Goal: Information Seeking & Learning: Learn about a topic

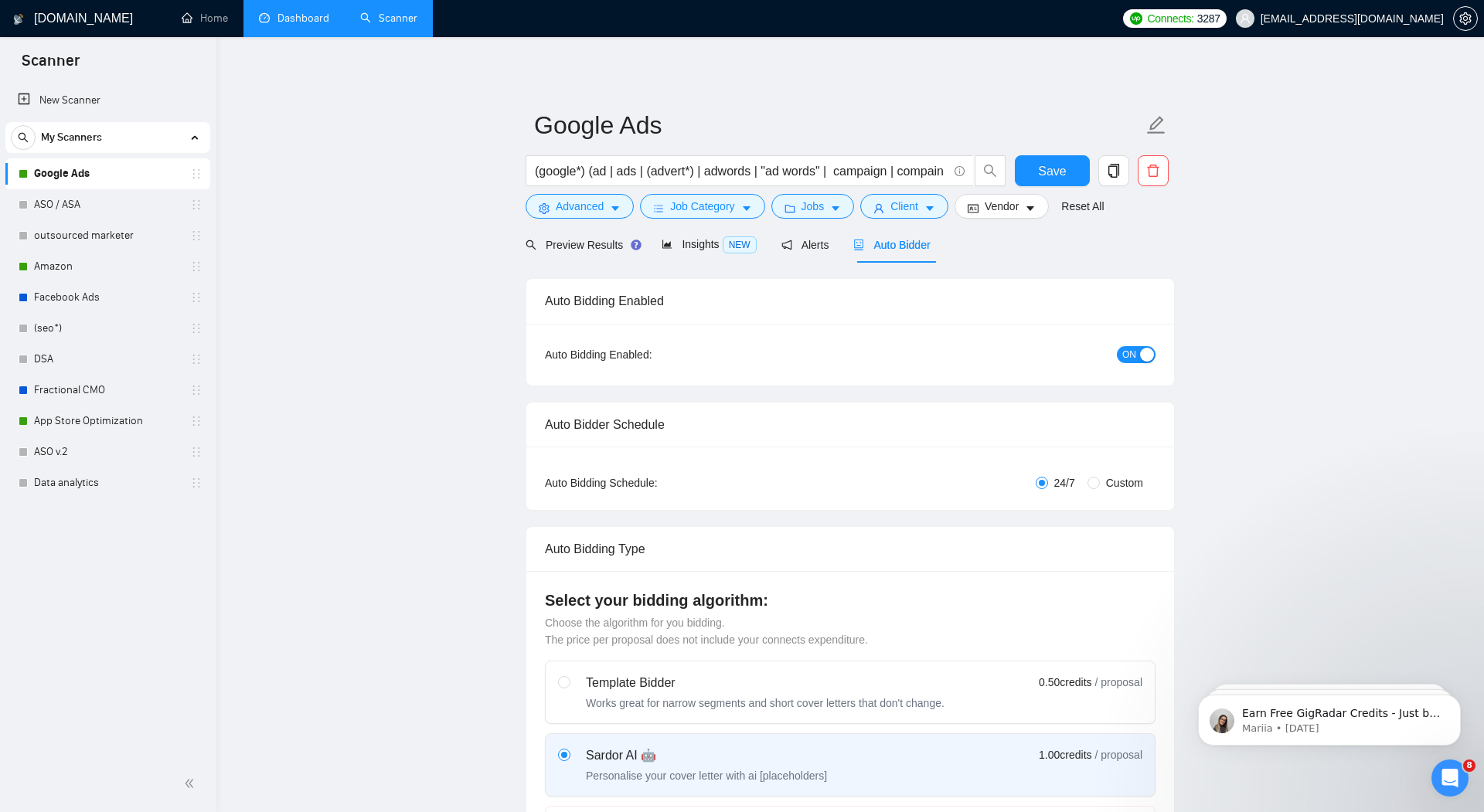
click at [310, 16] on link "Dashboard" at bounding box center [294, 18] width 70 height 13
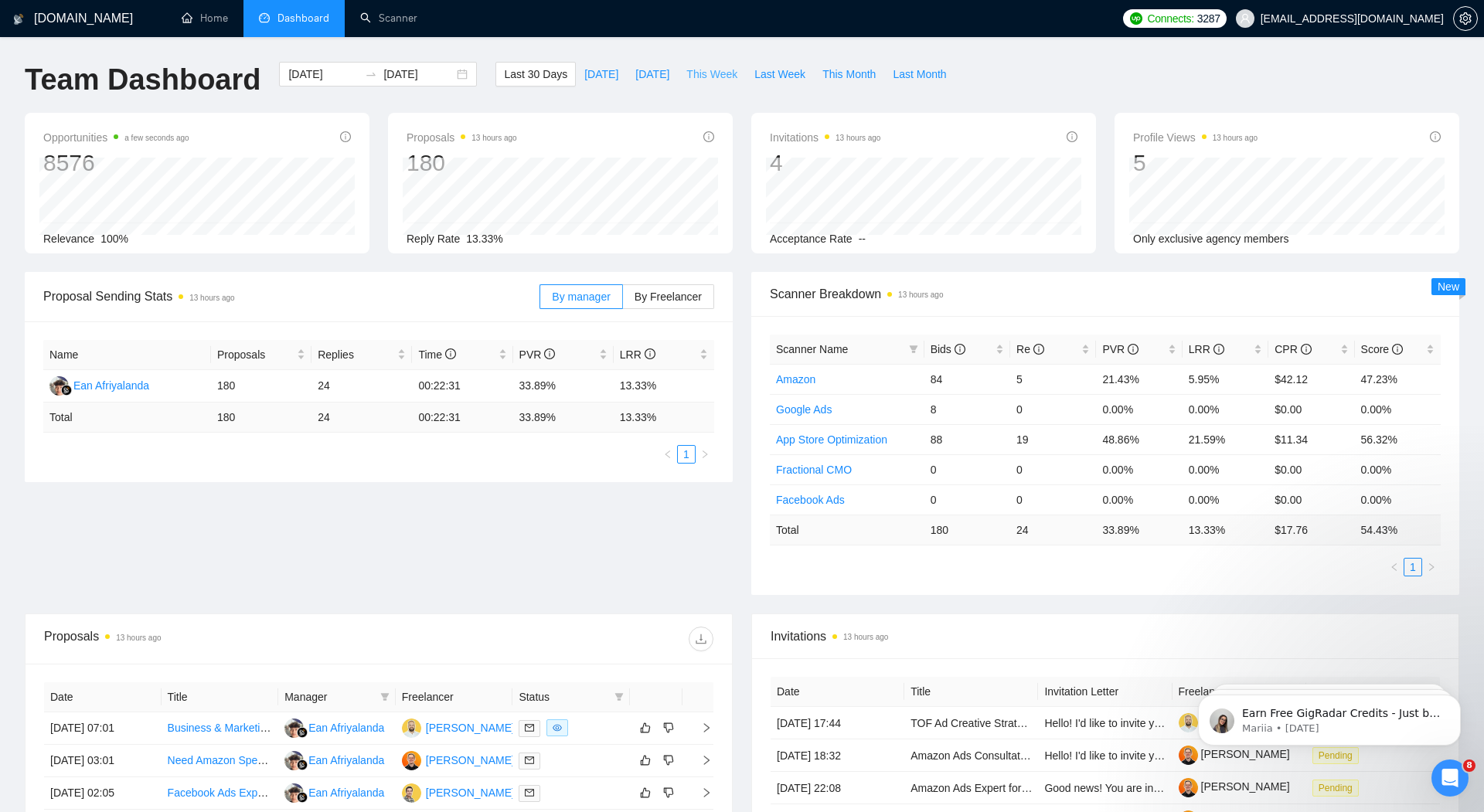
click at [724, 80] on span "This Week" at bounding box center [712, 74] width 51 height 17
type input "[DATE]"
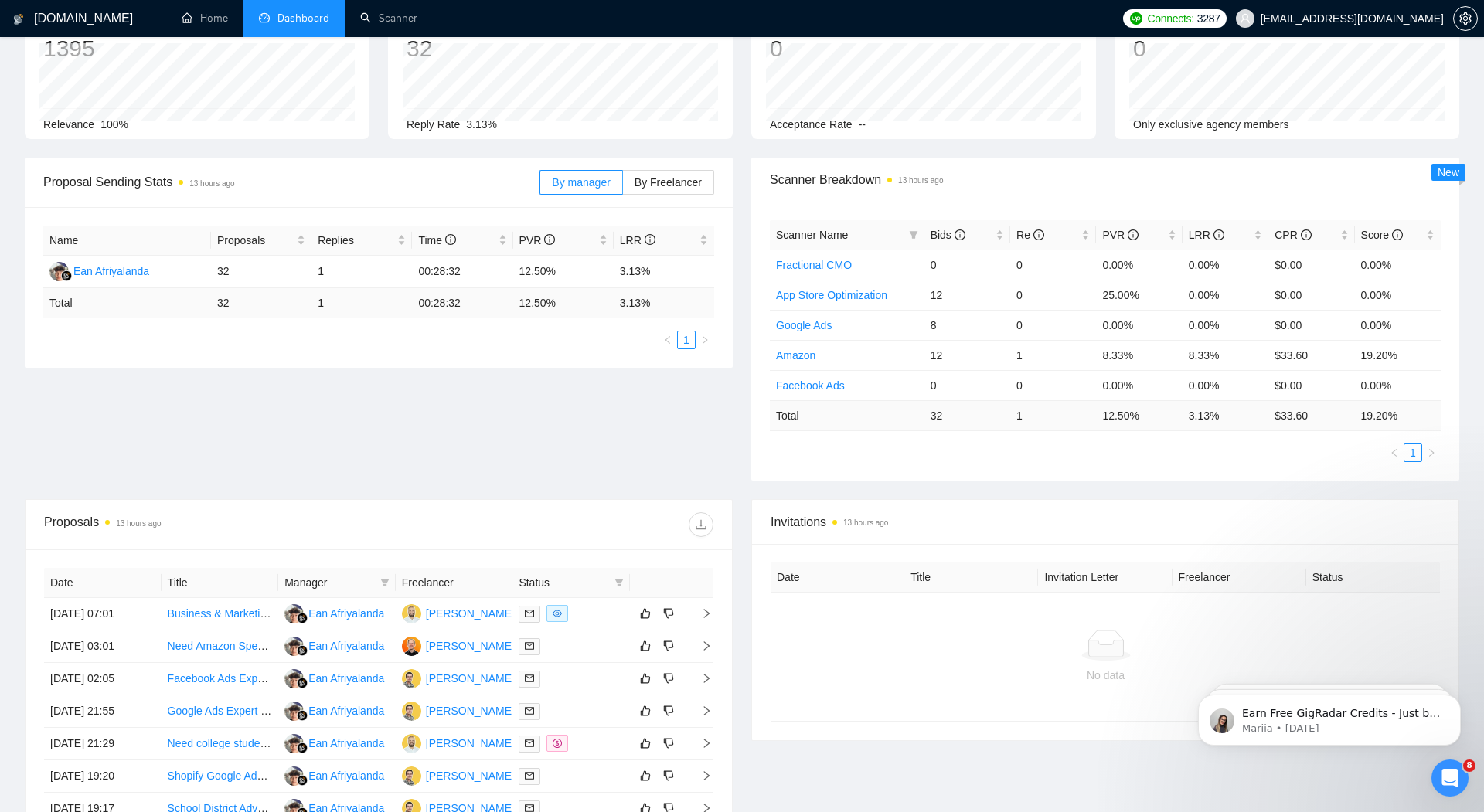
scroll to position [209, 0]
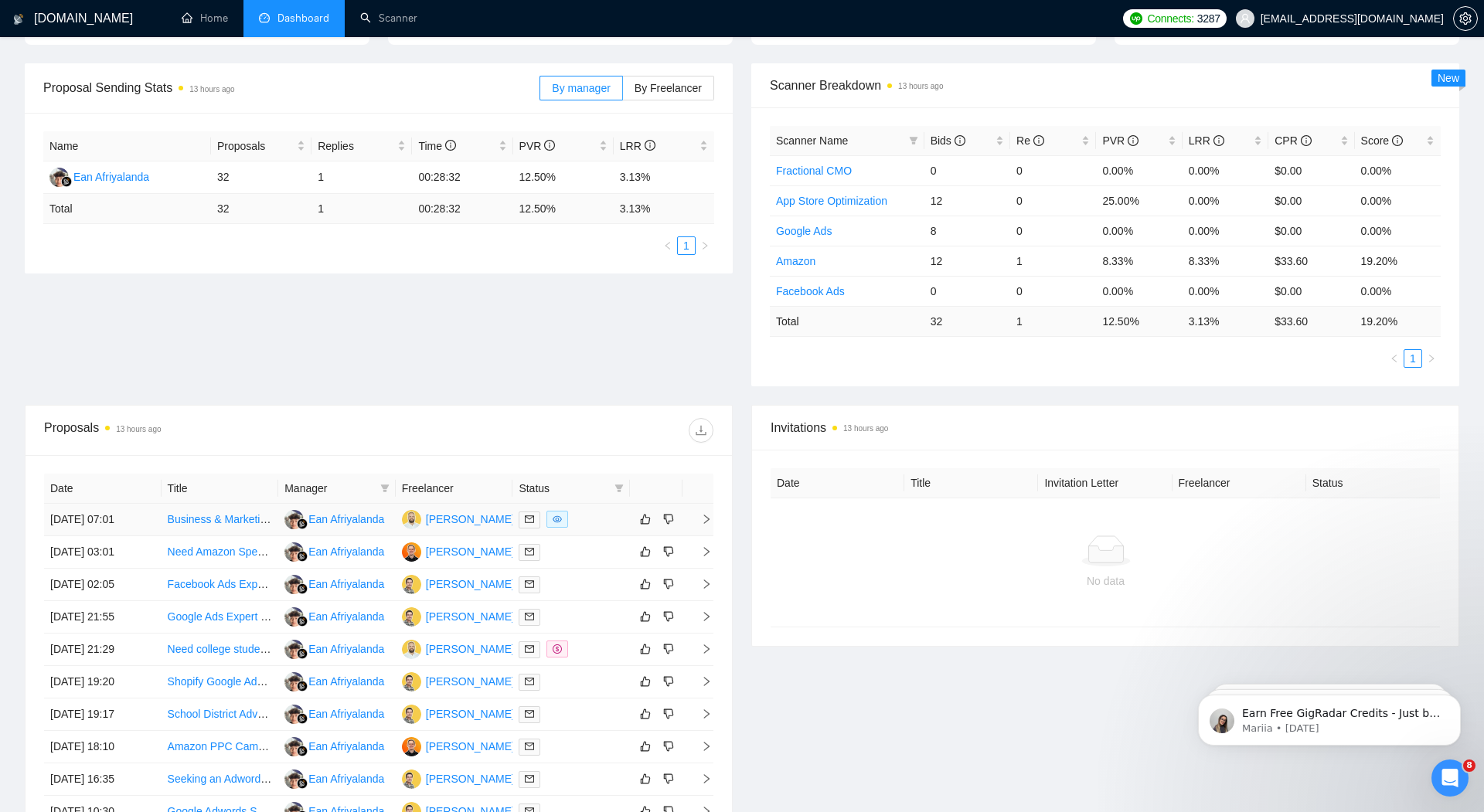
click at [236, 514] on link "Business & Marketing Plan Needed for Mental Health App MVP Launch" at bounding box center [338, 519] width 343 height 13
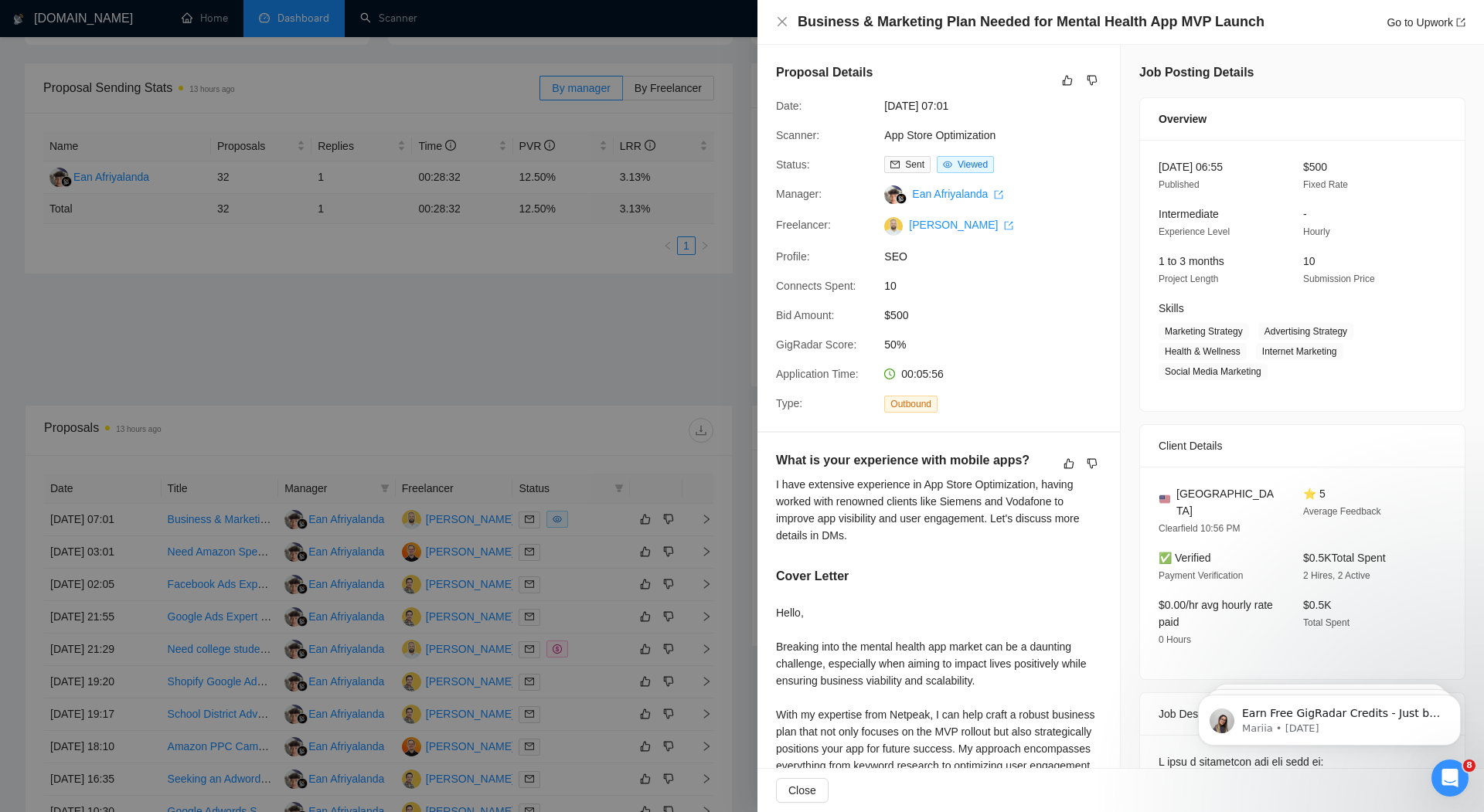
click at [482, 299] on div at bounding box center [742, 406] width 1484 height 812
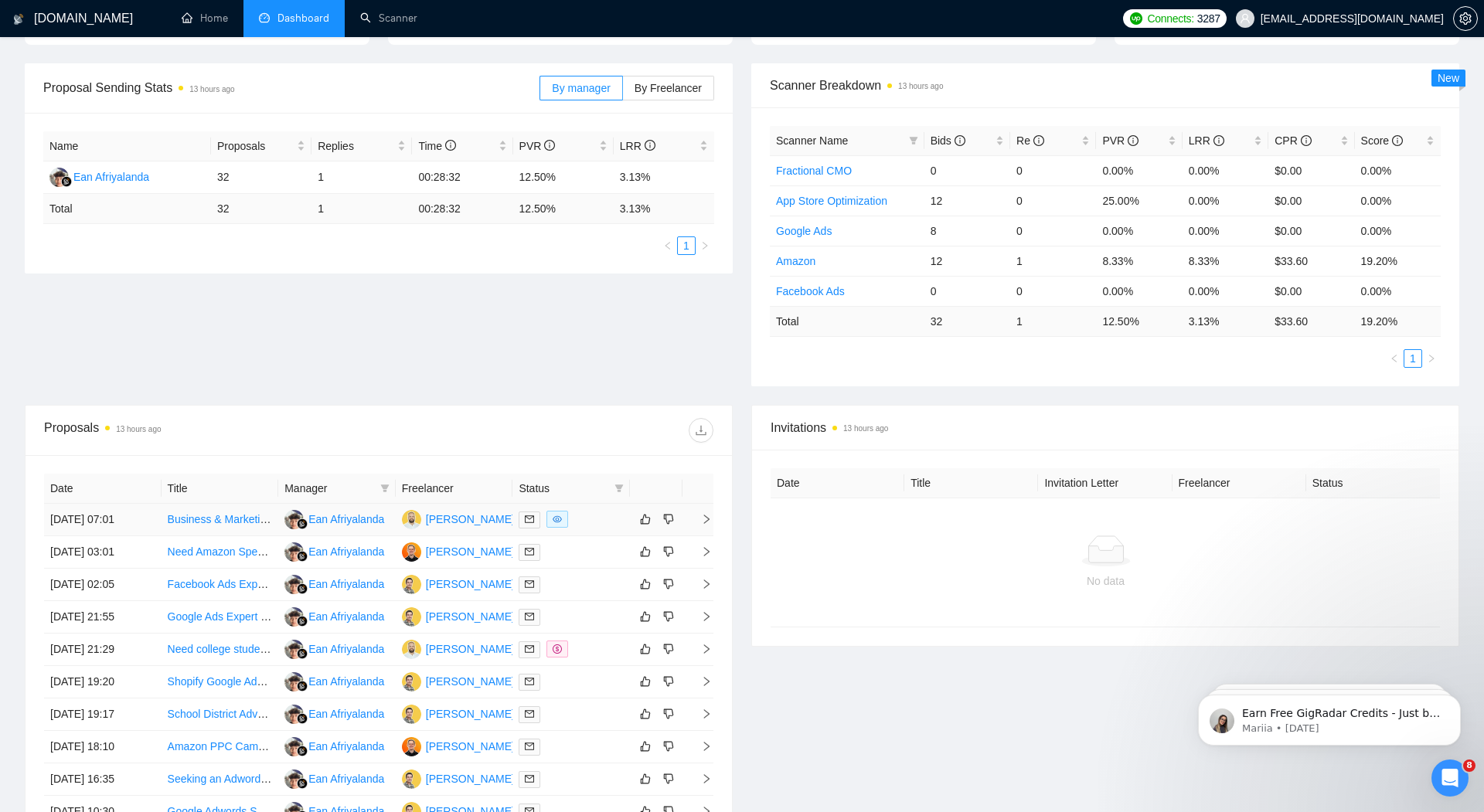
click at [708, 517] on icon "right" at bounding box center [707, 519] width 11 height 11
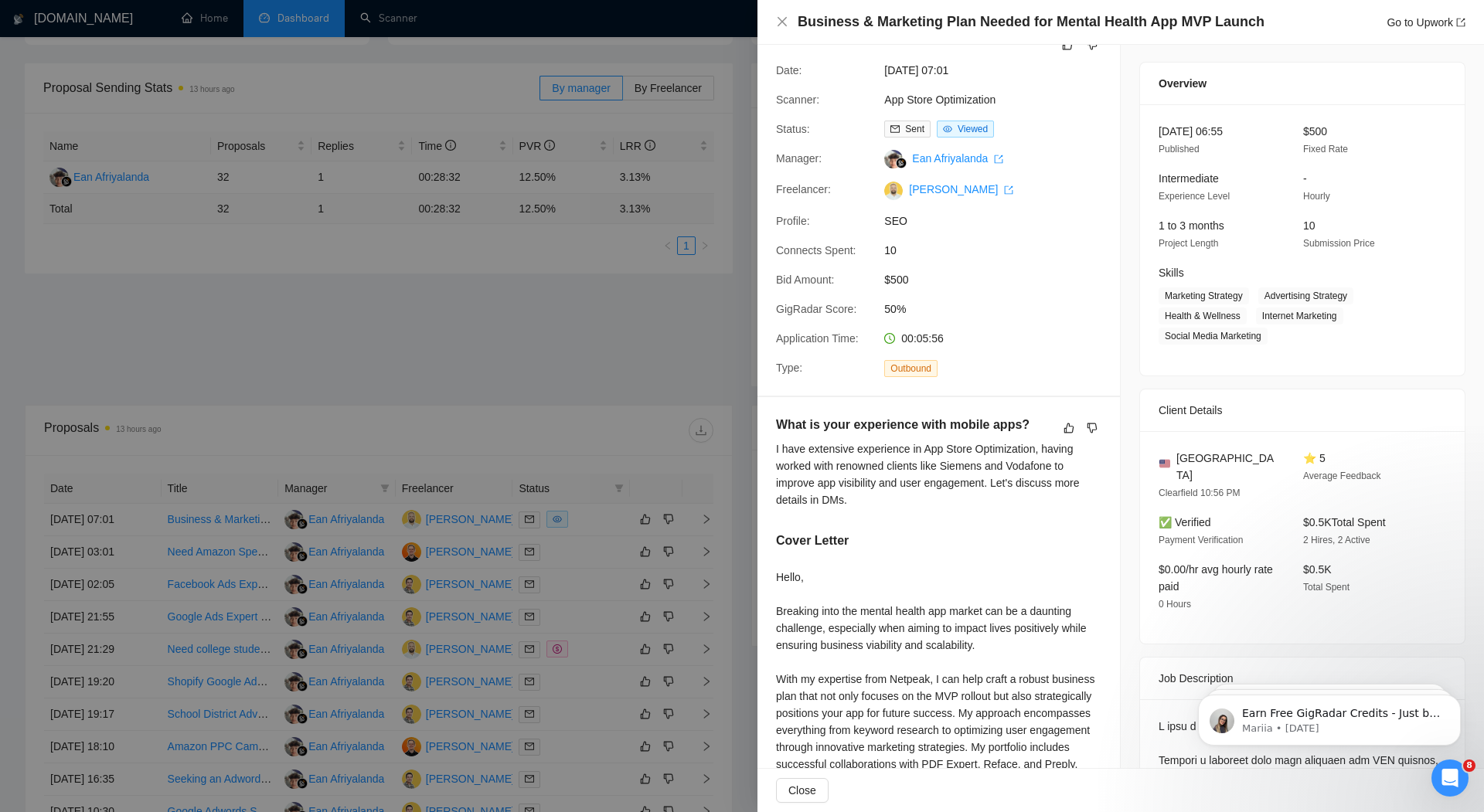
scroll to position [0, 0]
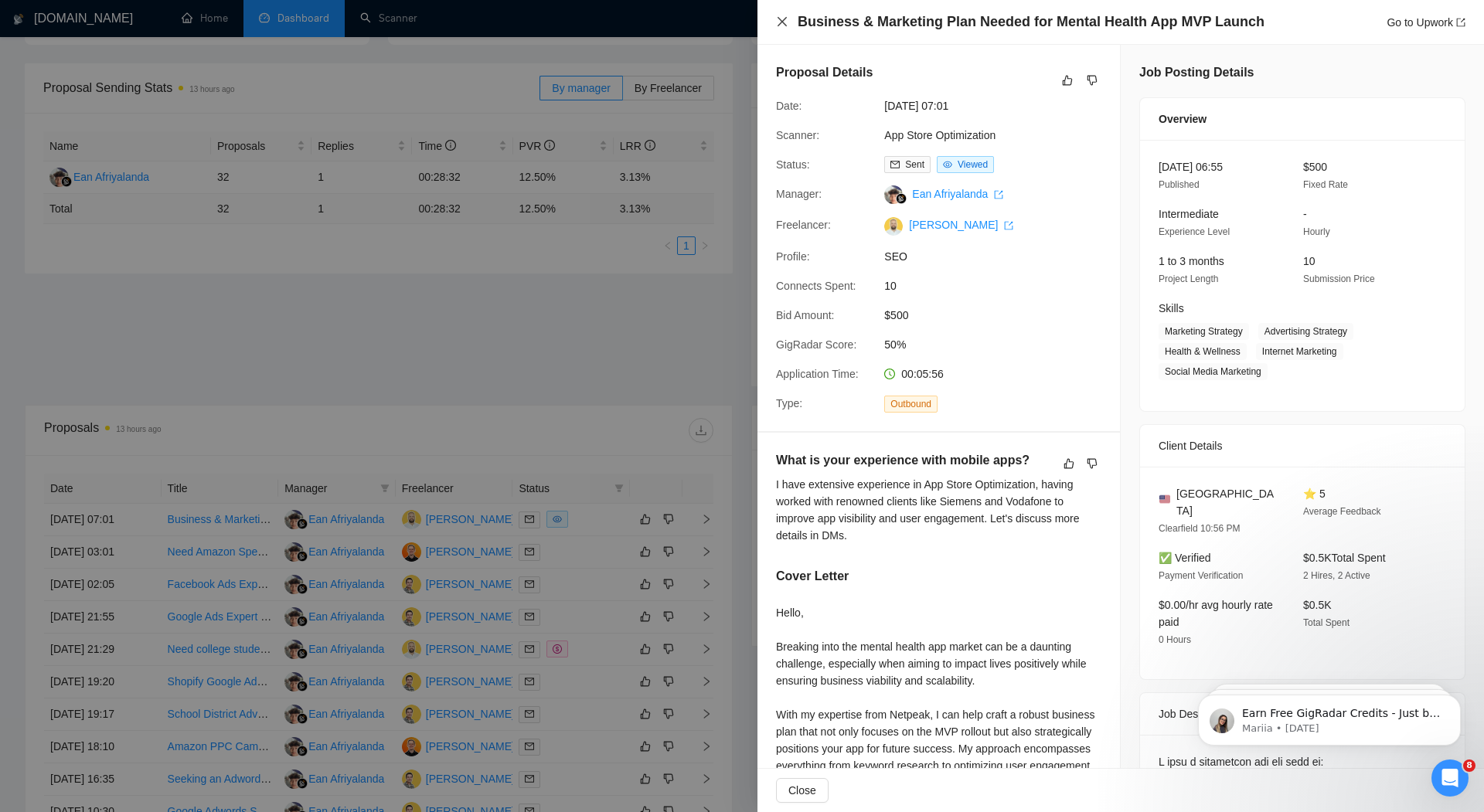
click at [786, 24] on icon "close" at bounding box center [782, 22] width 13 height 13
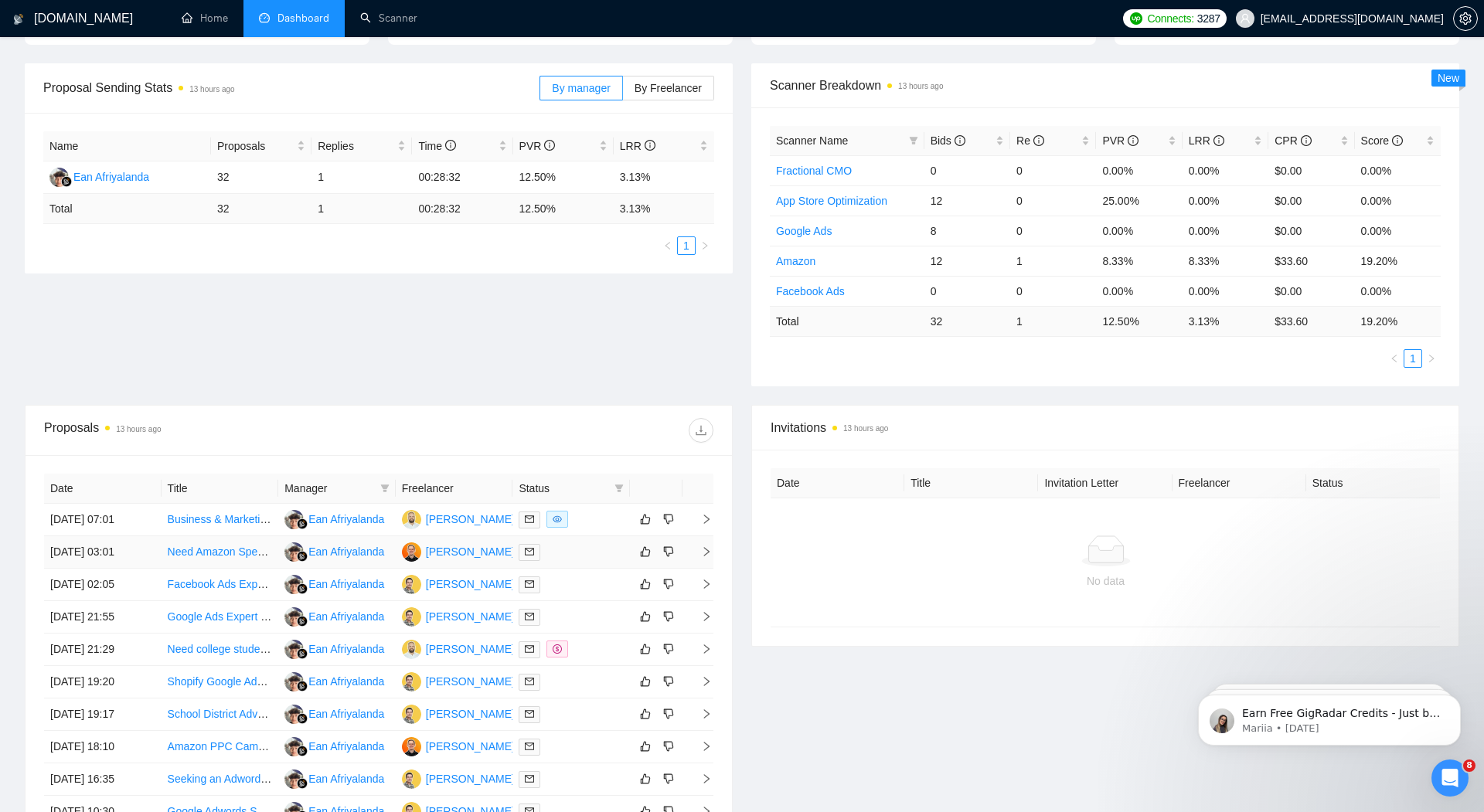
click at [232, 547] on link "Need Amazon Specialist for PPC and Listing Optimization" at bounding box center [306, 552] width 276 height 13
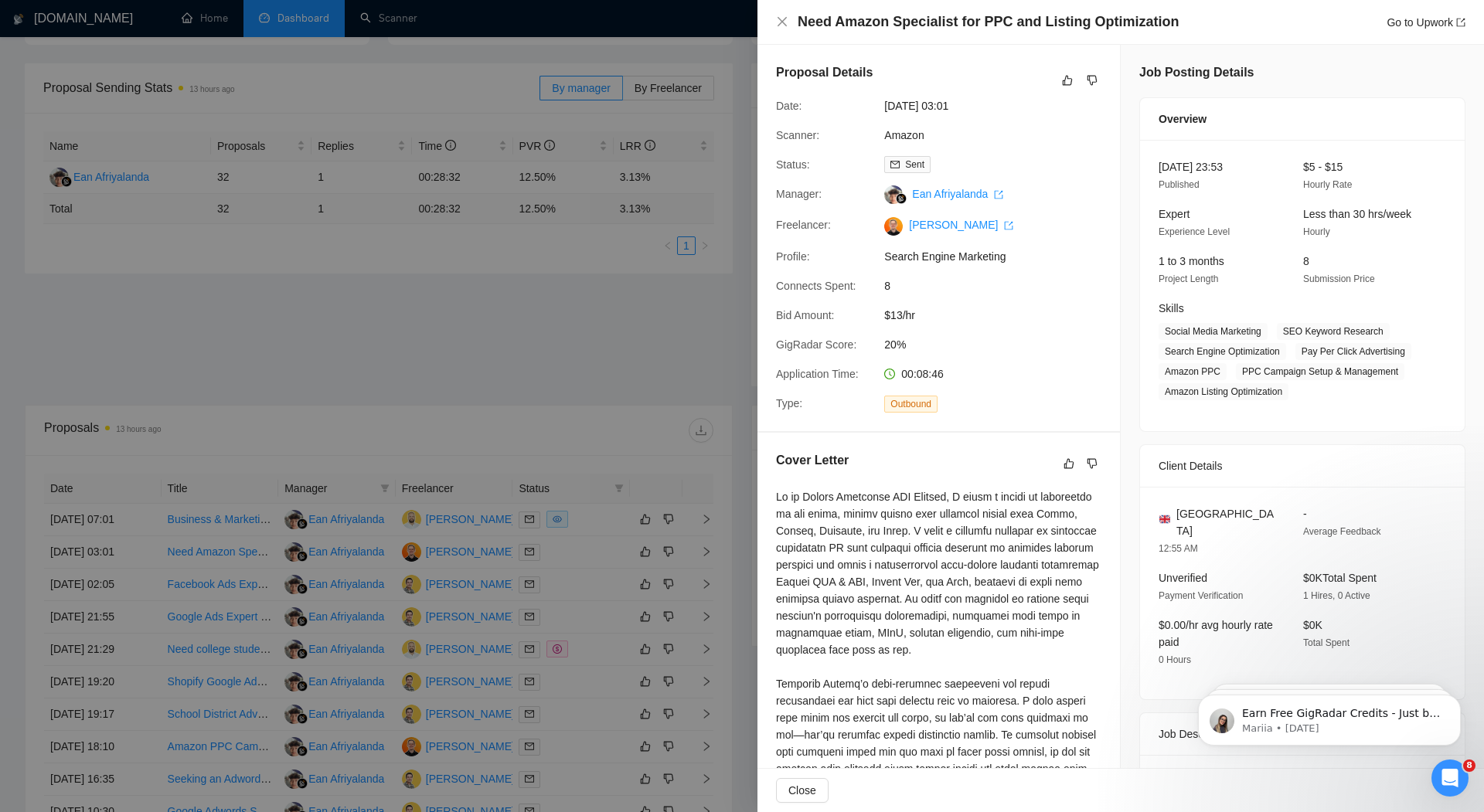
click at [466, 386] on div at bounding box center [742, 406] width 1484 height 812
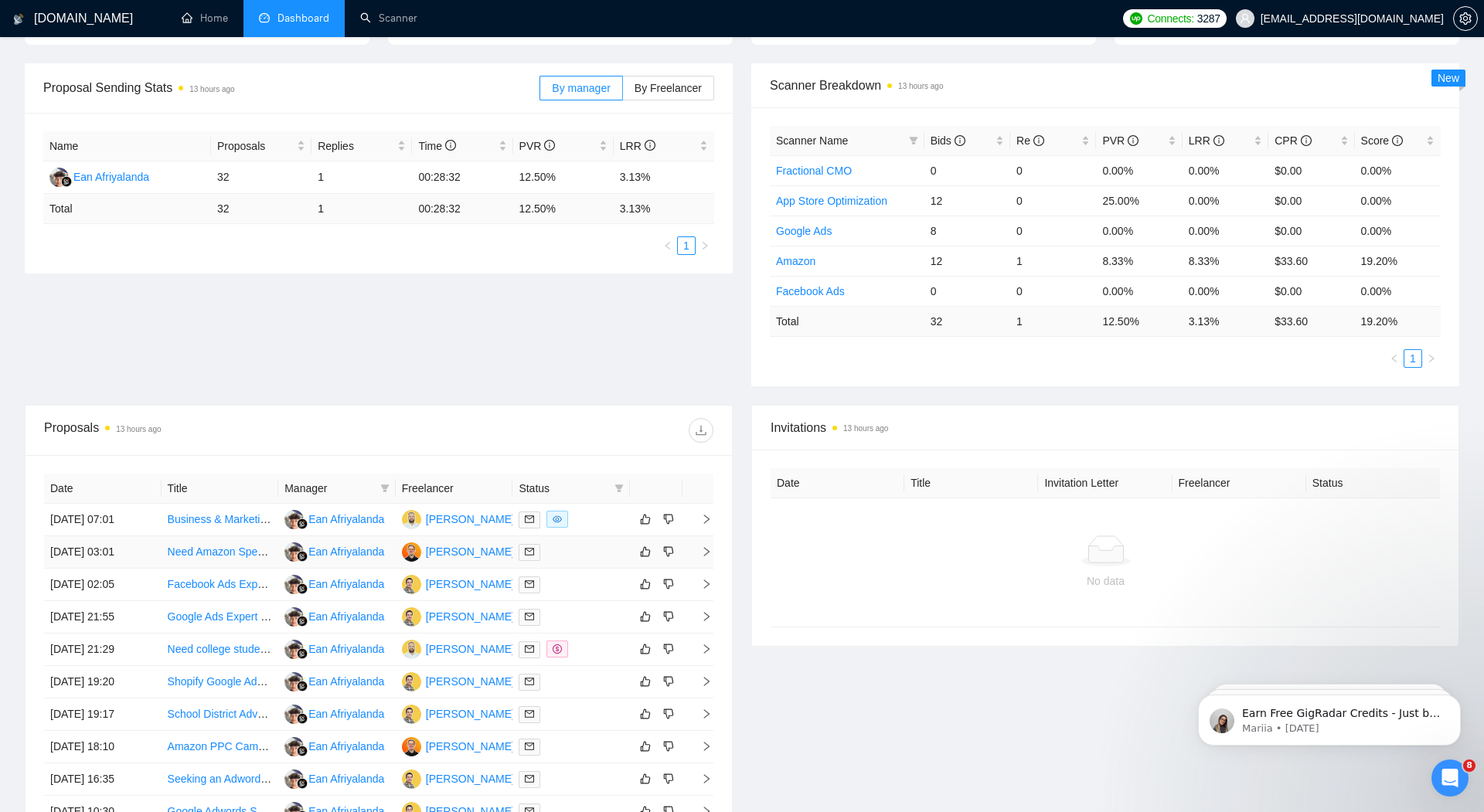
click at [707, 547] on icon "right" at bounding box center [707, 552] width 5 height 9
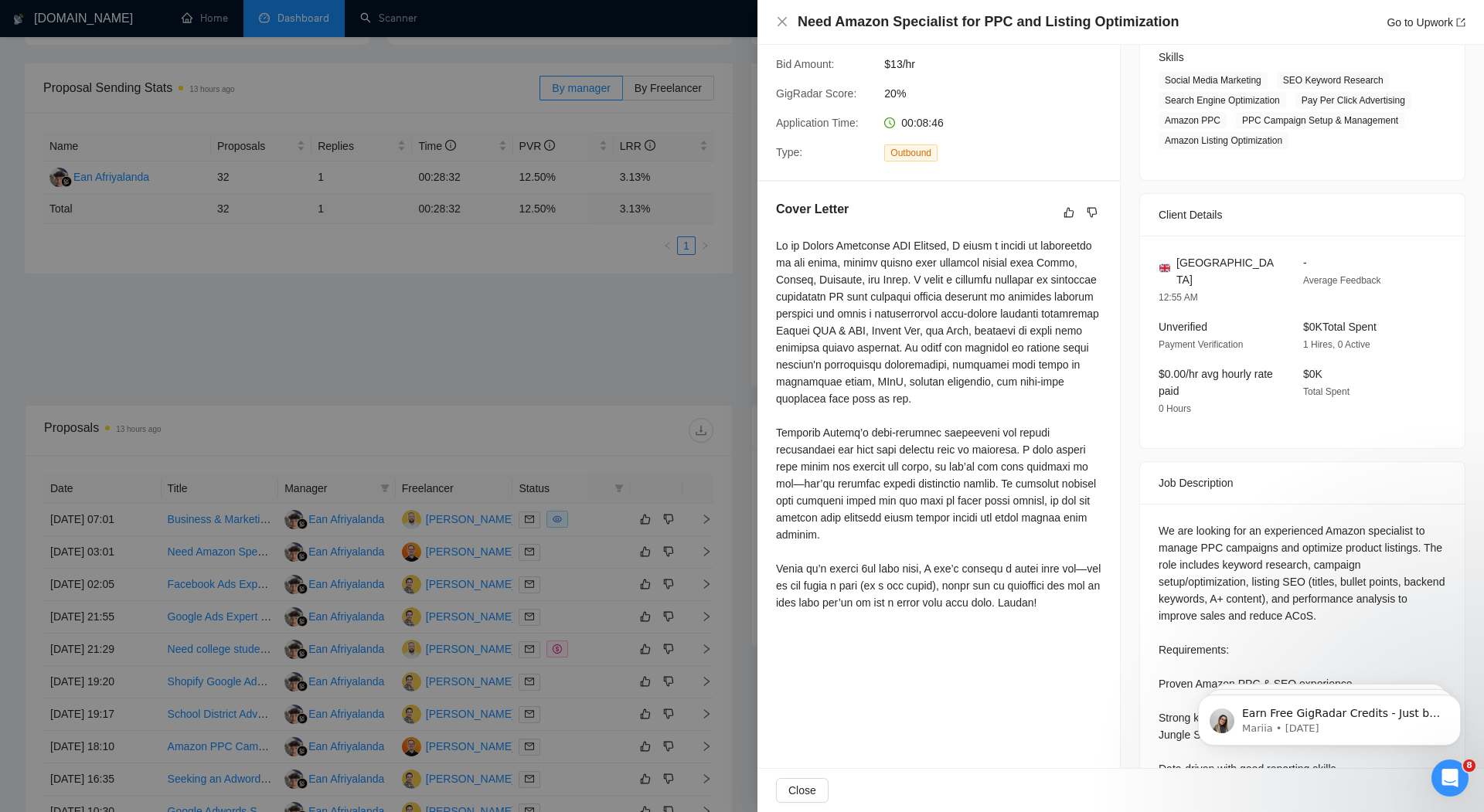
scroll to position [266, 0]
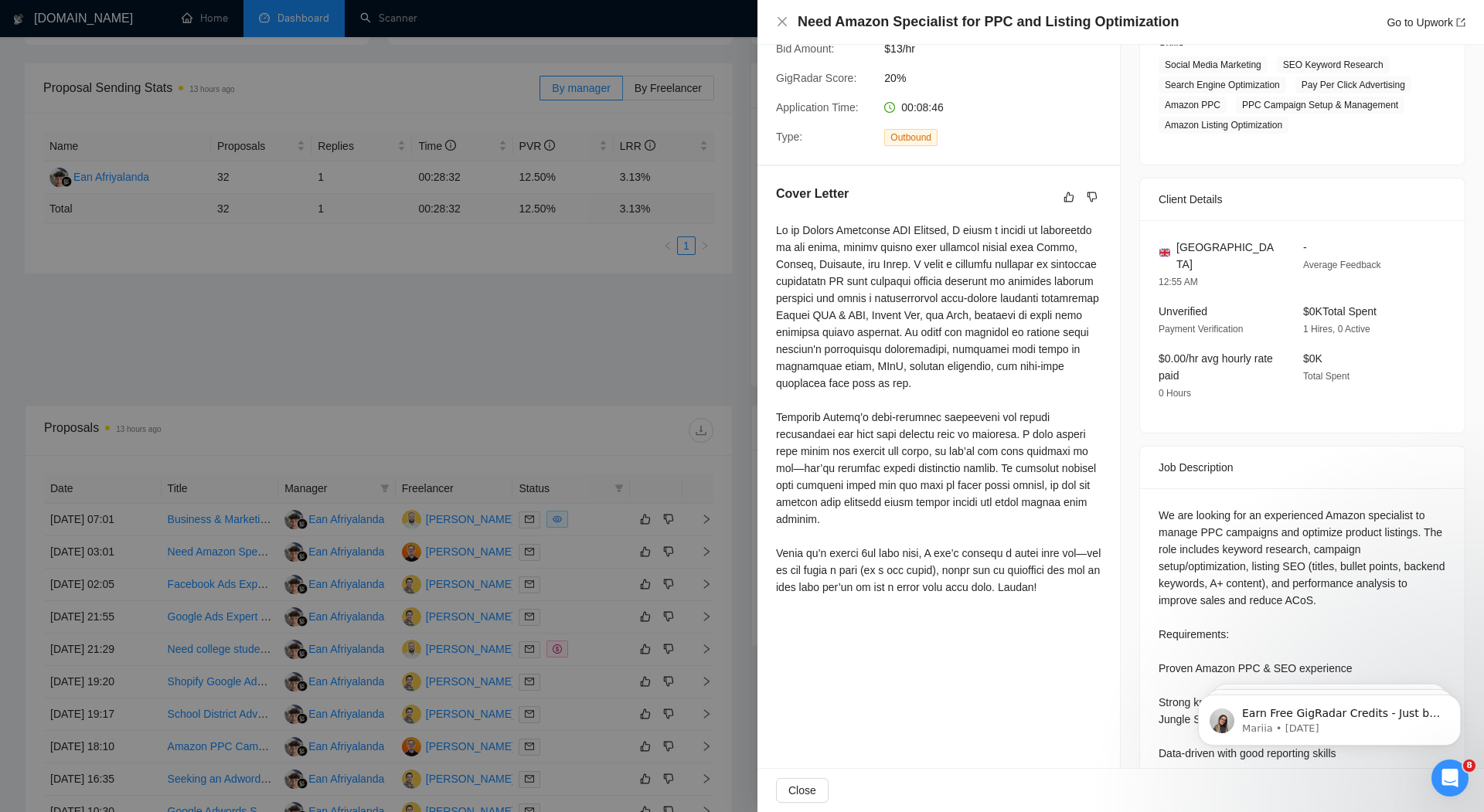
click at [627, 350] on div at bounding box center [742, 406] width 1484 height 812
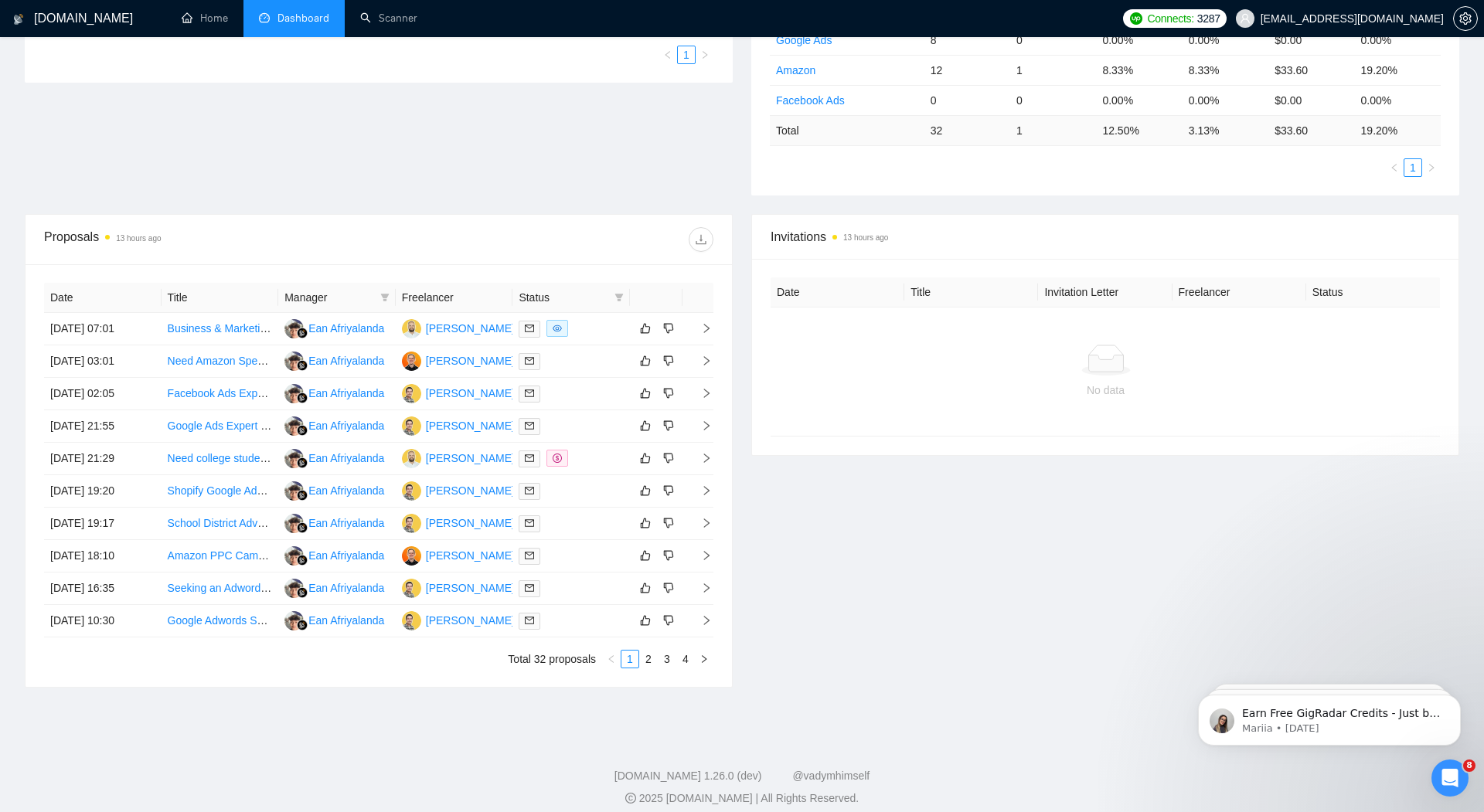
scroll to position [406, 0]
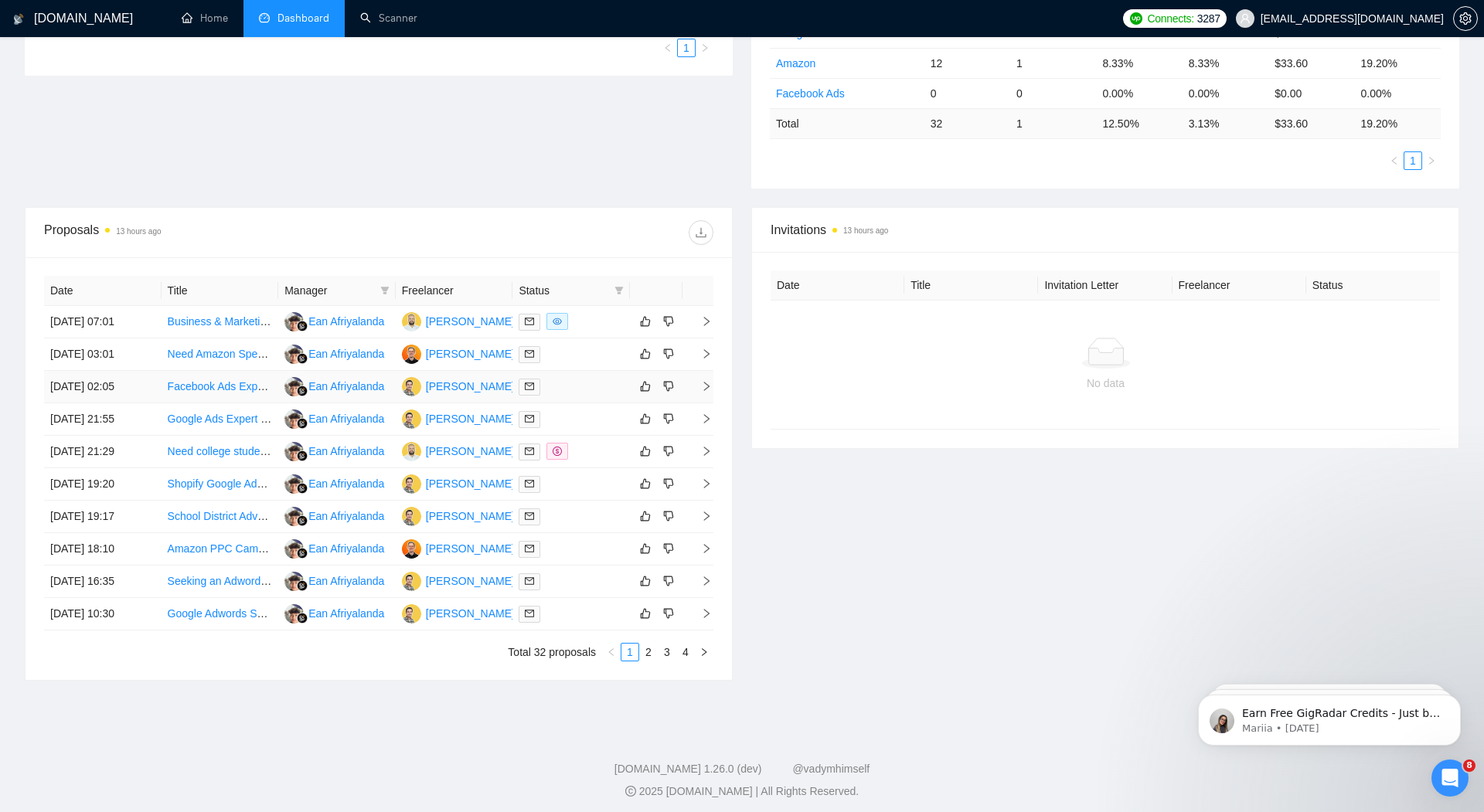
click at [704, 384] on icon "right" at bounding box center [707, 386] width 11 height 11
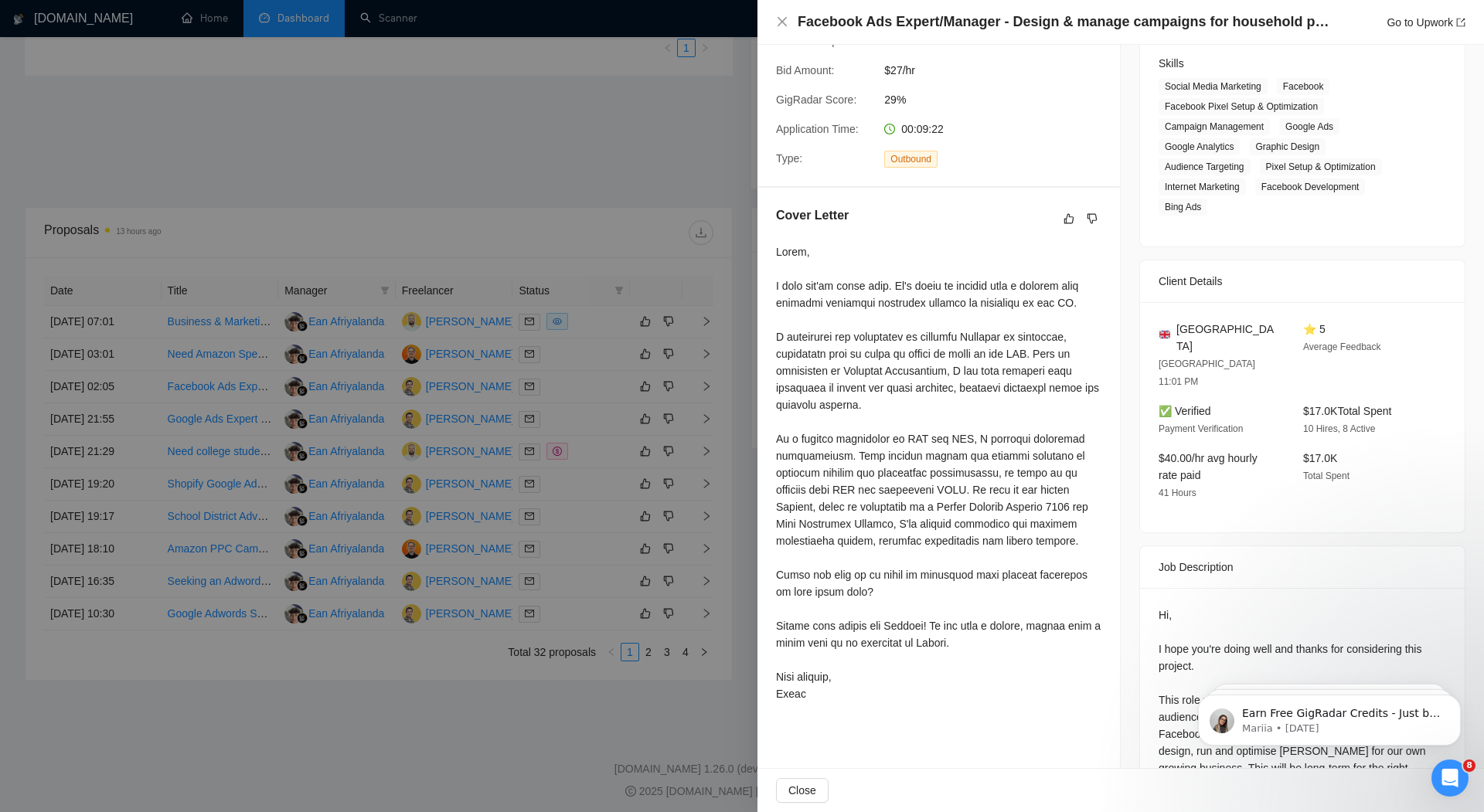
scroll to position [273, 0]
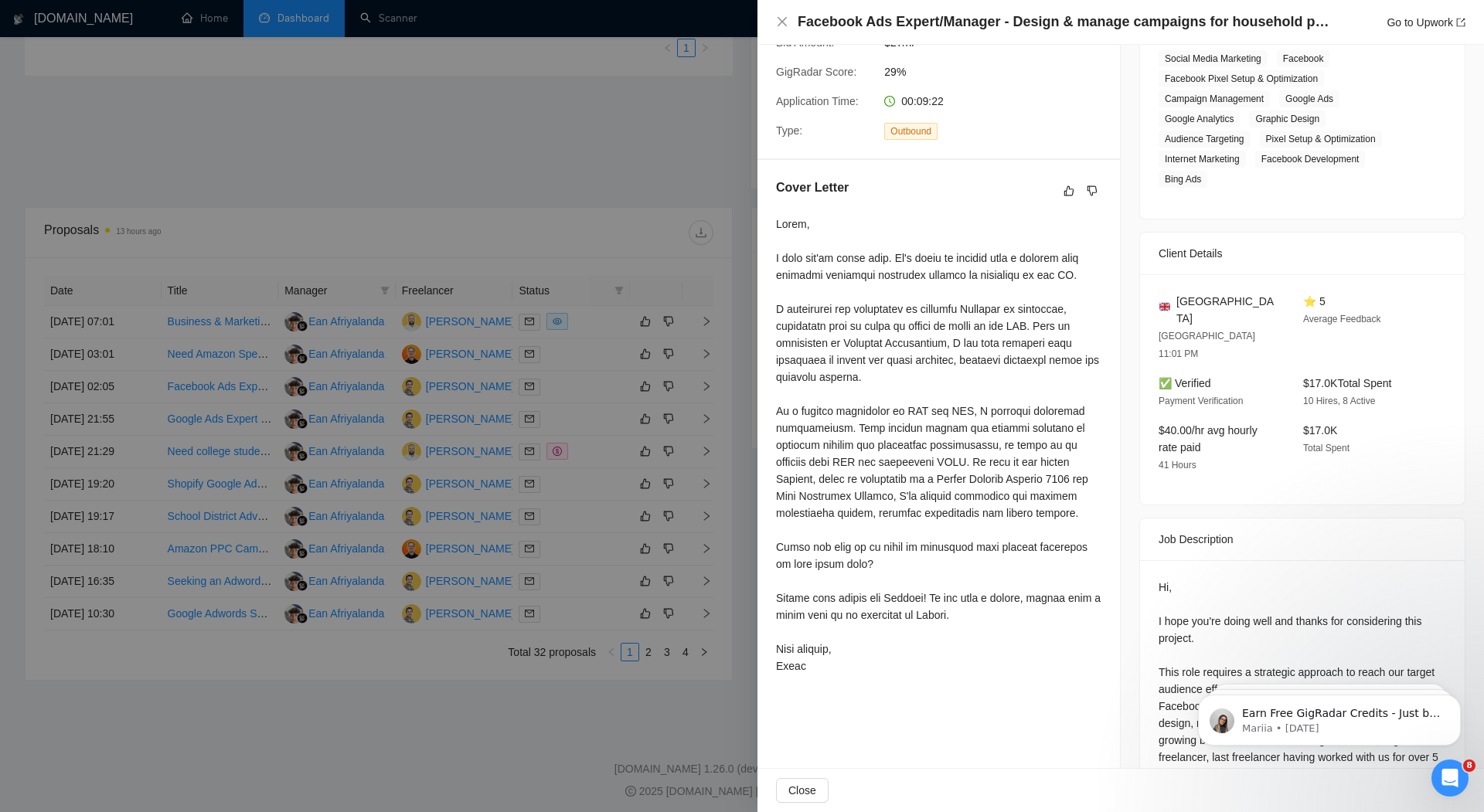
click at [628, 162] on div at bounding box center [742, 406] width 1484 height 812
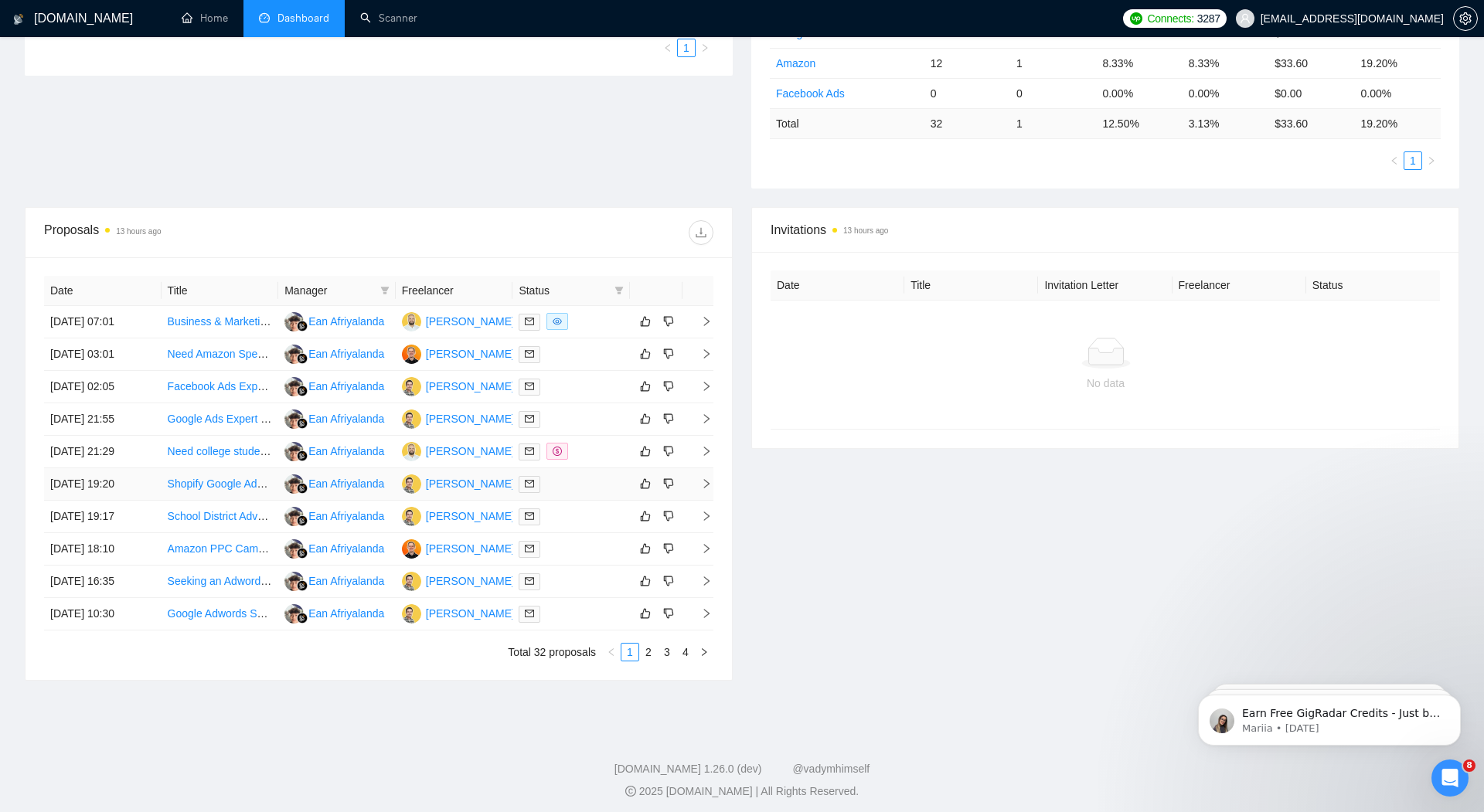
click at [705, 479] on icon "right" at bounding box center [707, 484] width 5 height 9
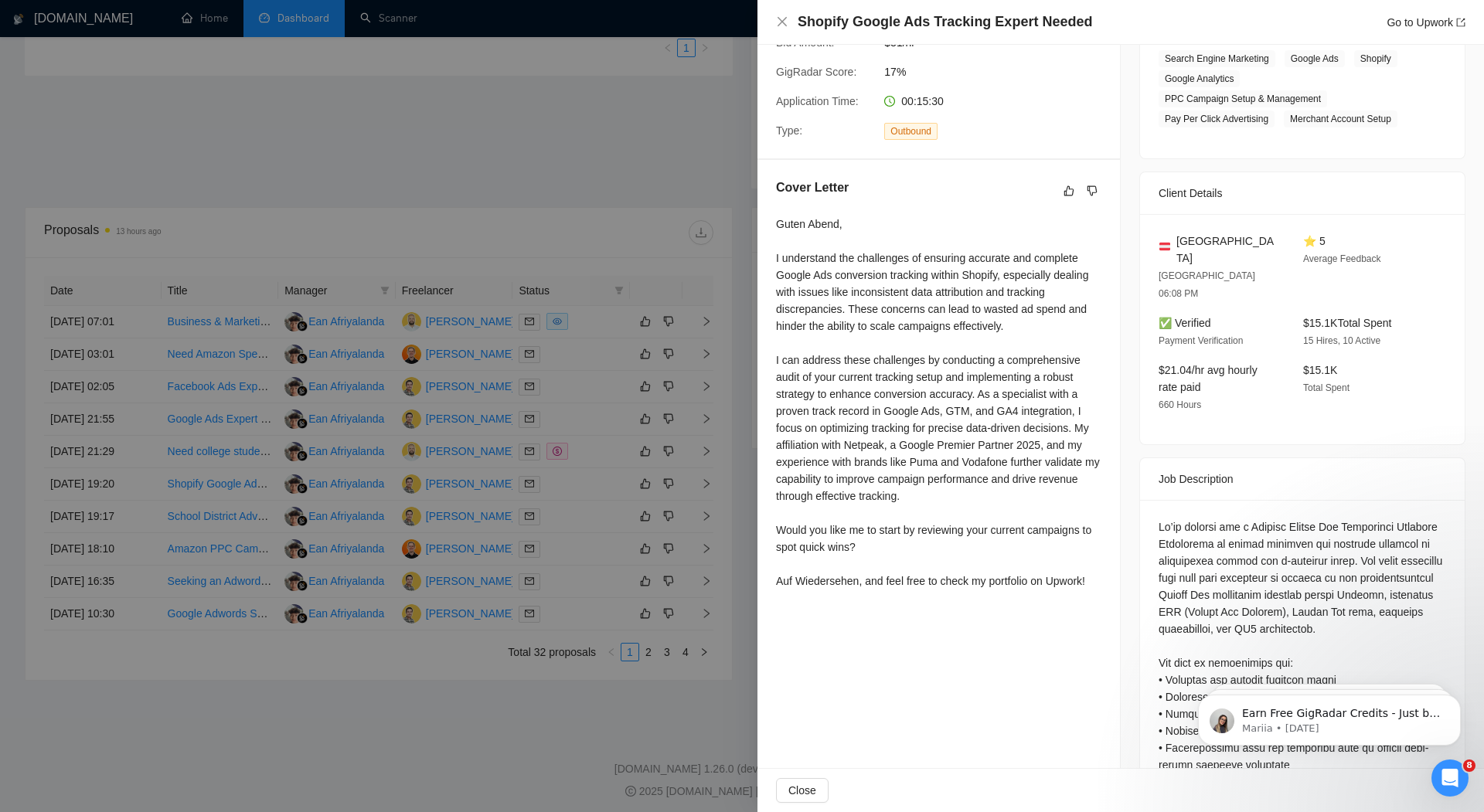
click at [667, 226] on div at bounding box center [742, 406] width 1484 height 812
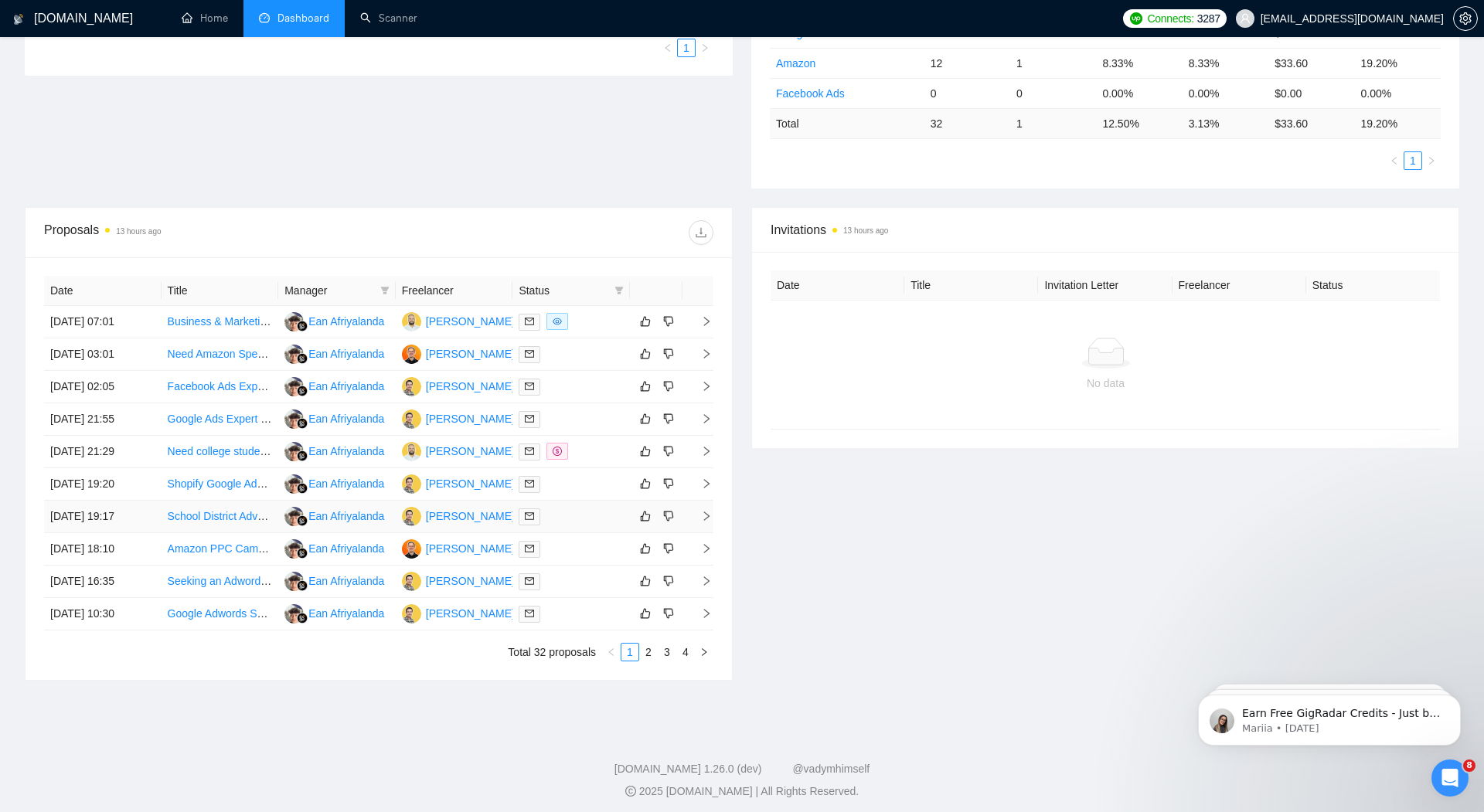
click at [701, 512] on icon "right" at bounding box center [707, 516] width 11 height 11
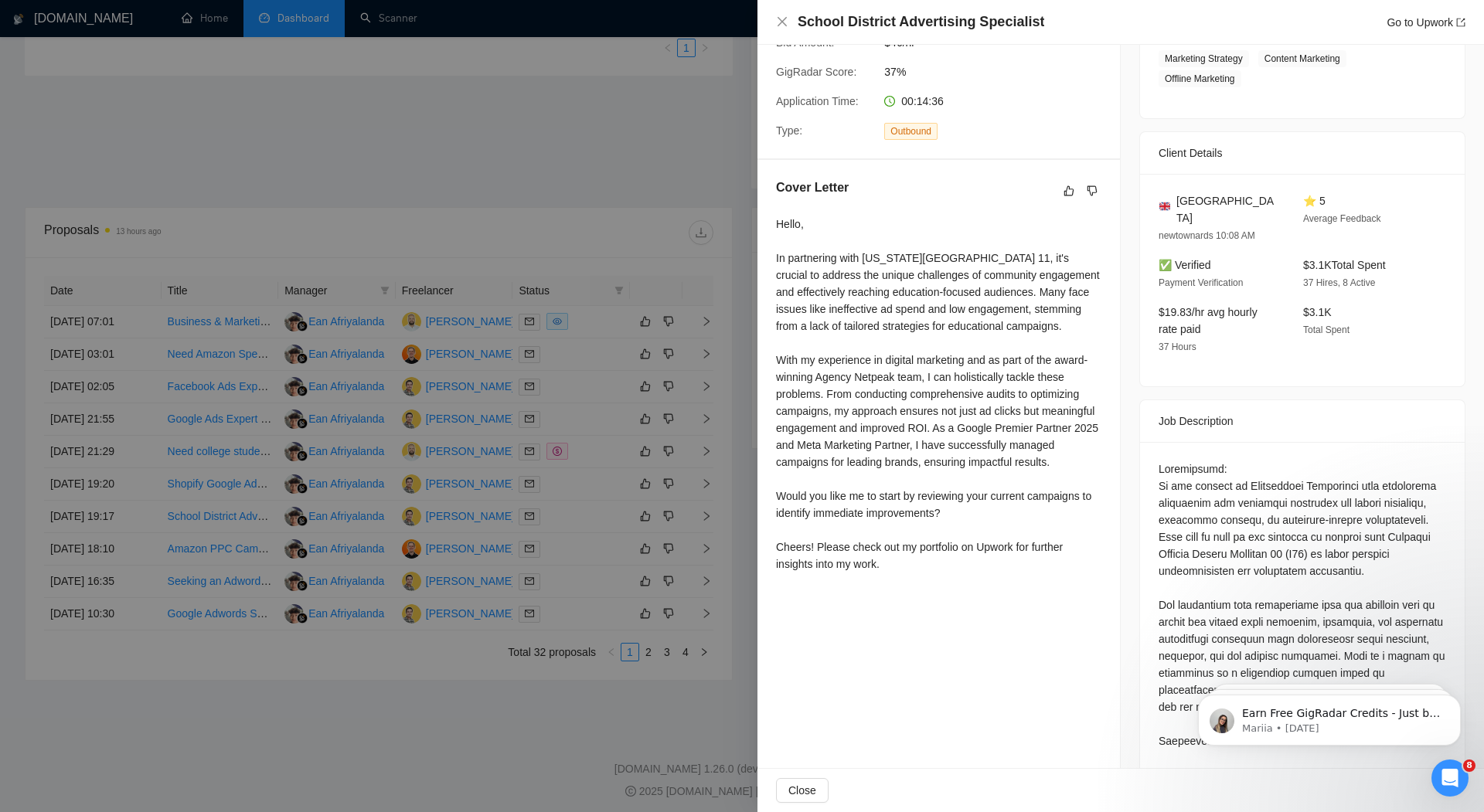
click at [596, 183] on div at bounding box center [742, 406] width 1484 height 812
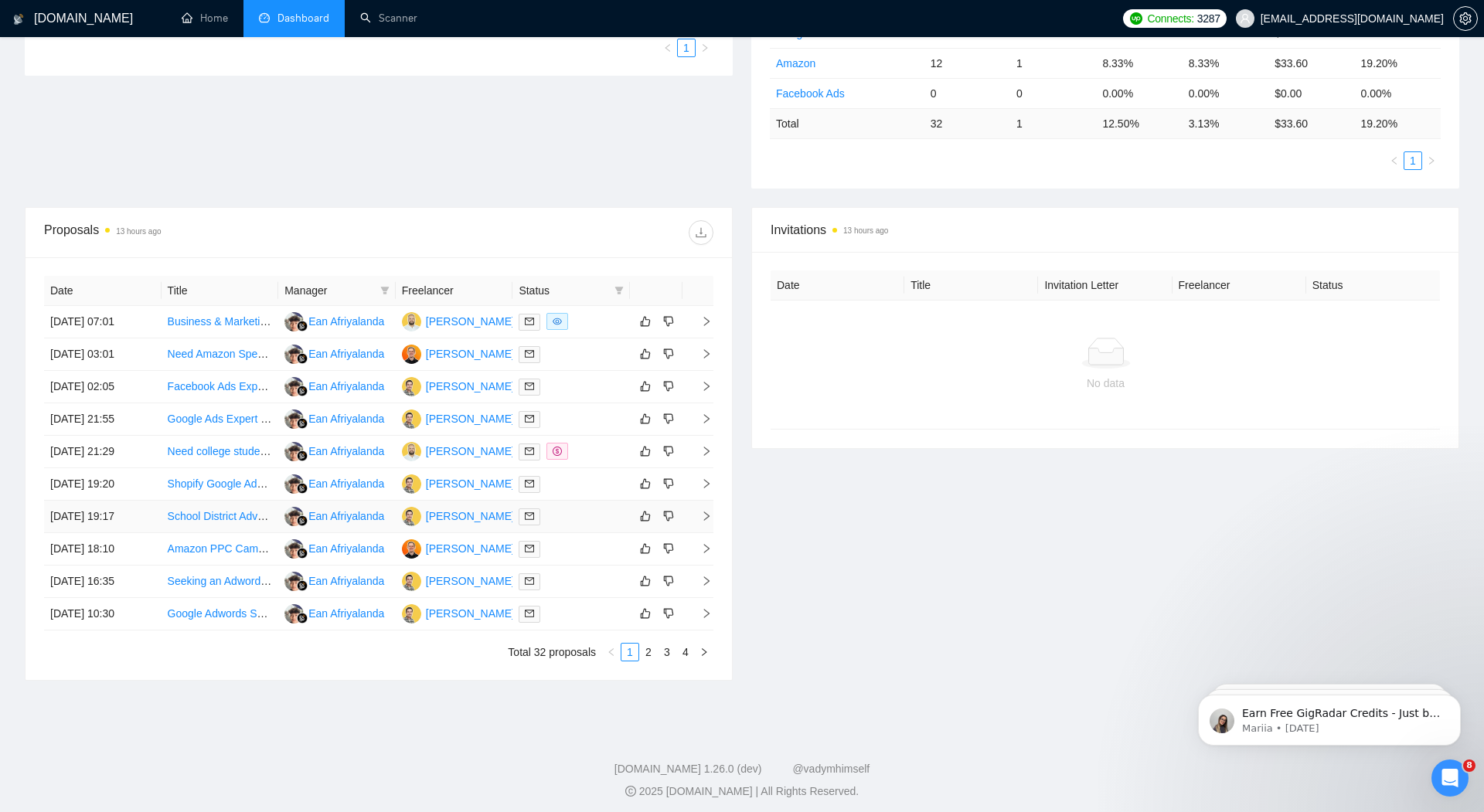
click at [706, 512] on icon "right" at bounding box center [707, 516] width 5 height 9
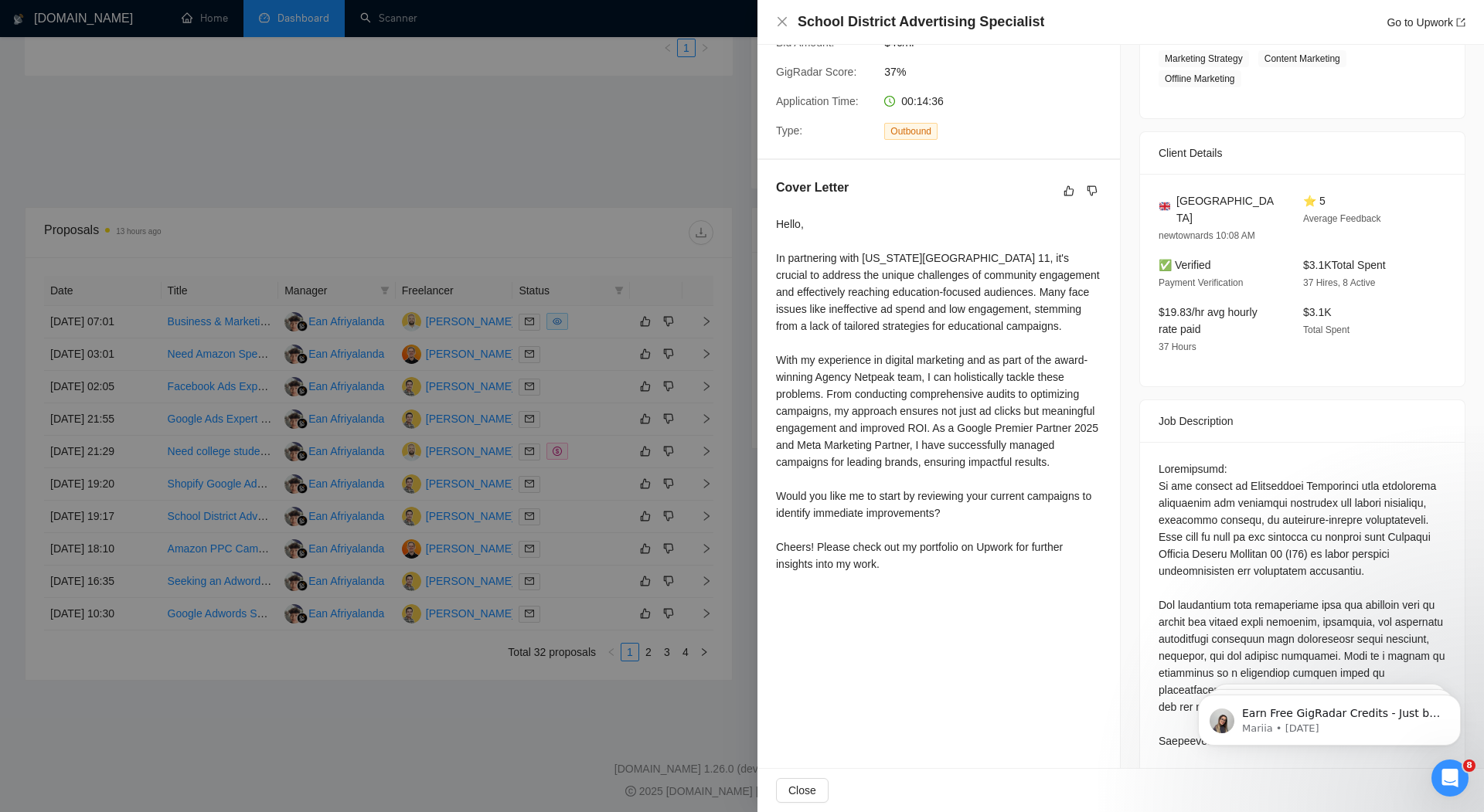
click at [532, 178] on div at bounding box center [742, 406] width 1484 height 812
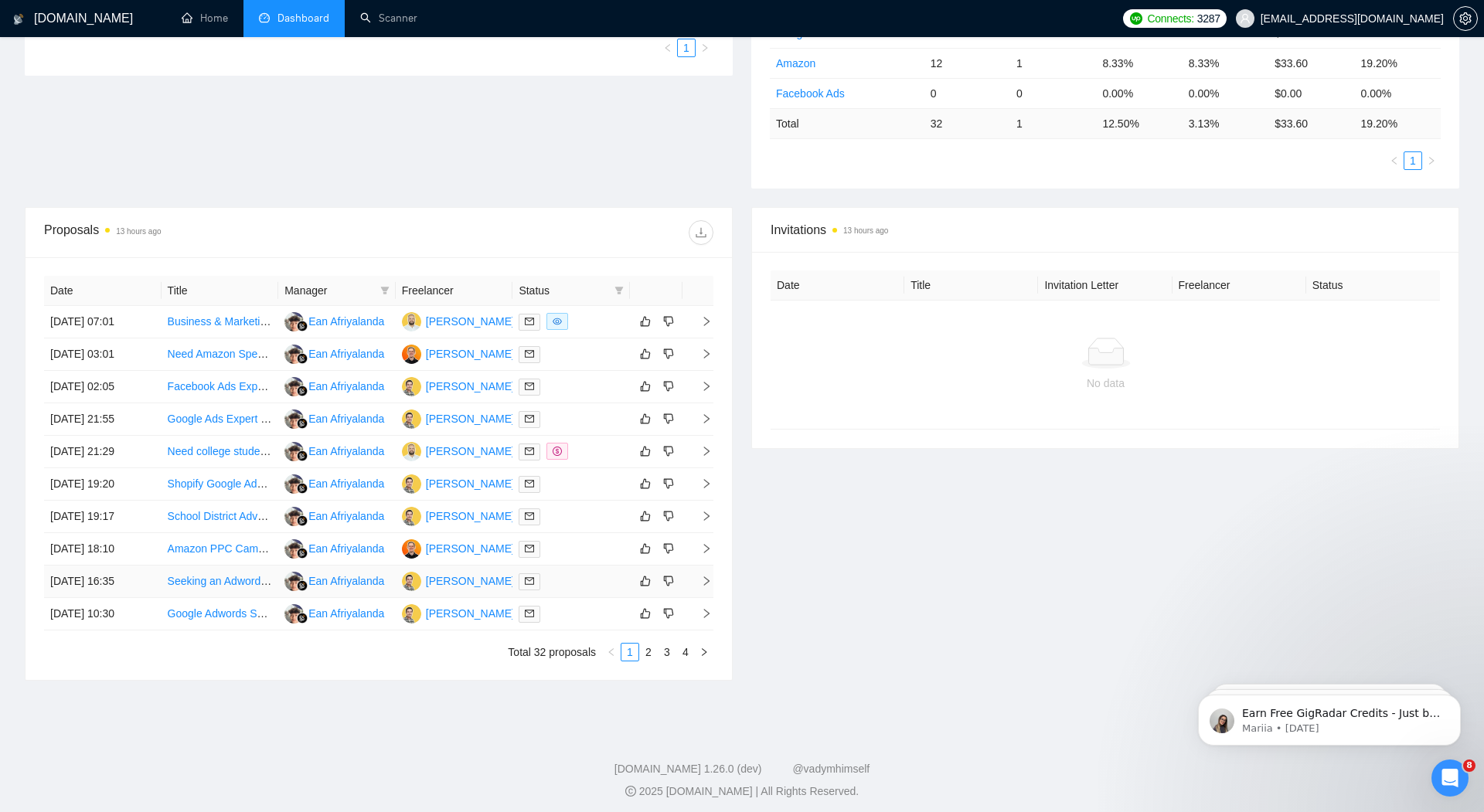
click at [703, 576] on icon "right" at bounding box center [707, 581] width 11 height 11
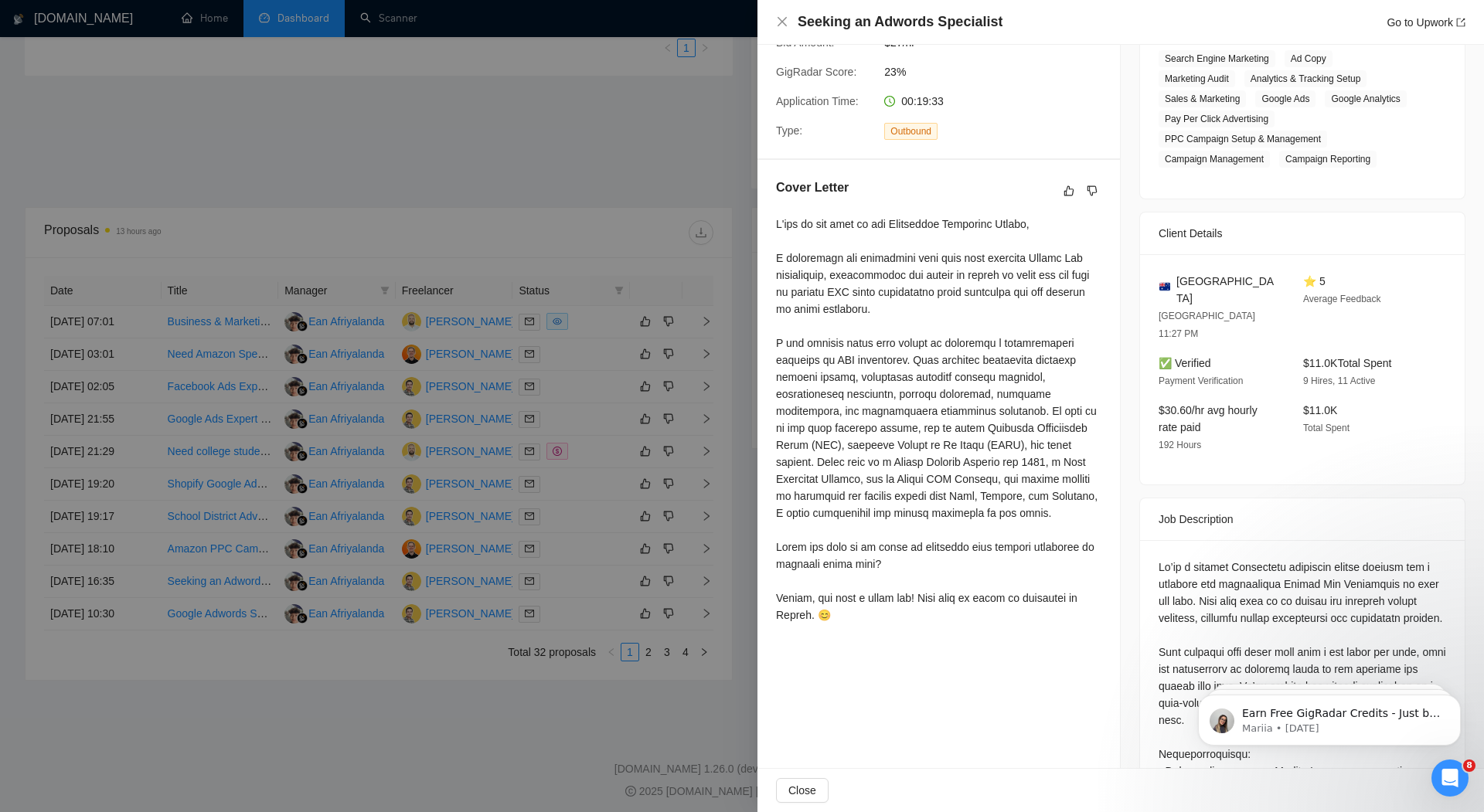
click at [534, 156] on div at bounding box center [742, 406] width 1484 height 812
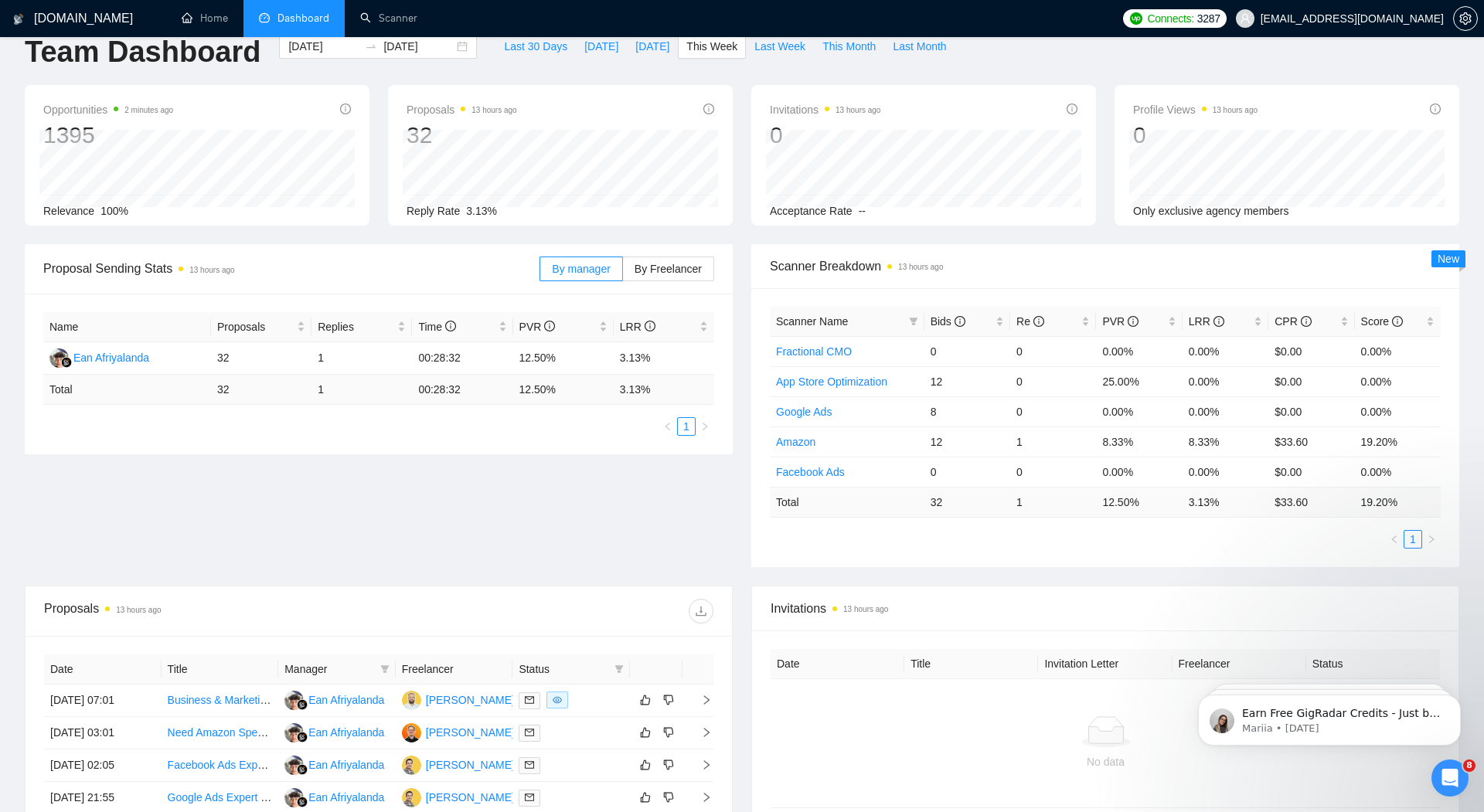
scroll to position [0, 0]
